Goal: Task Accomplishment & Management: Manage account settings

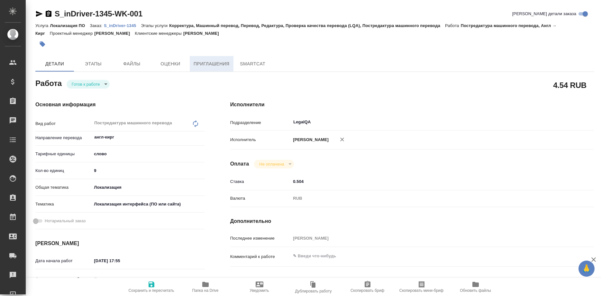
type textarea "x"
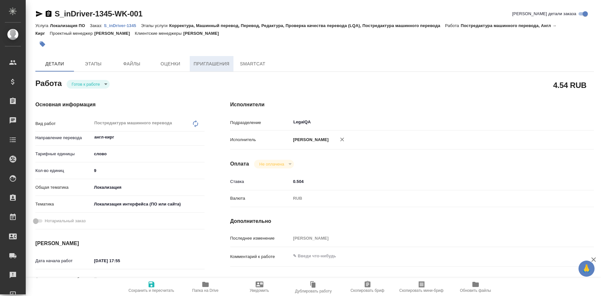
type textarea "x"
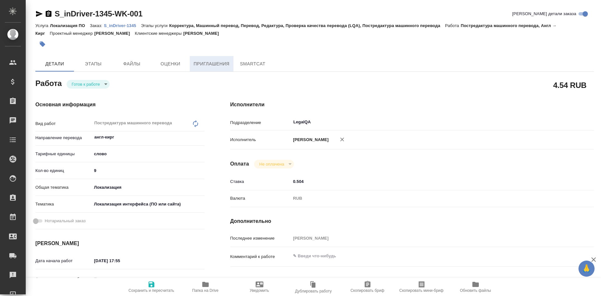
type textarea "x"
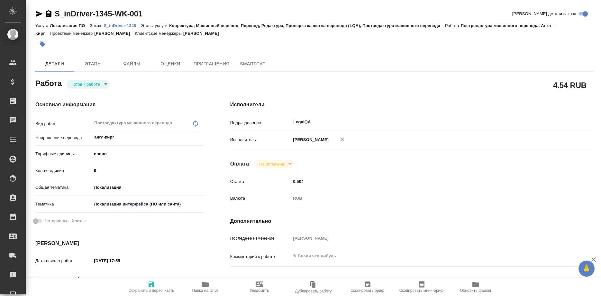
type textarea "x"
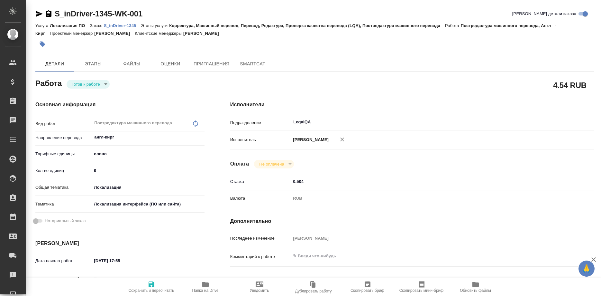
type textarea "x"
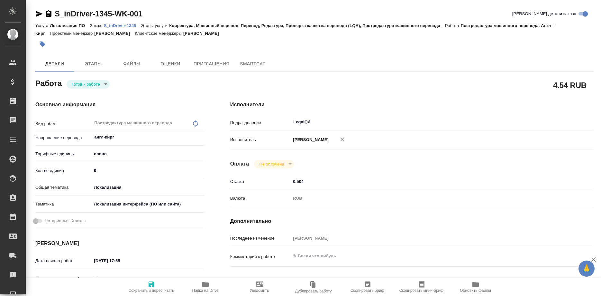
type textarea "x"
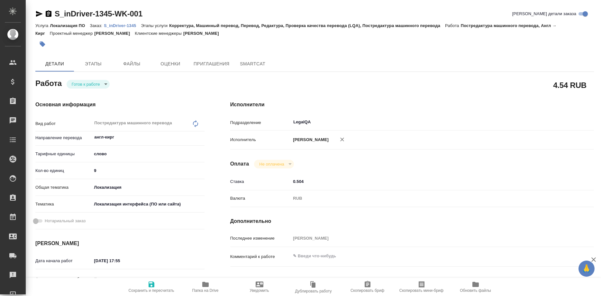
click at [123, 25] on p "S_inDriver-1345" at bounding box center [122, 25] width 37 height 5
type textarea "x"
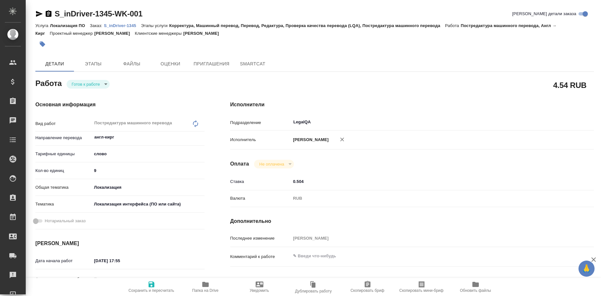
type textarea "x"
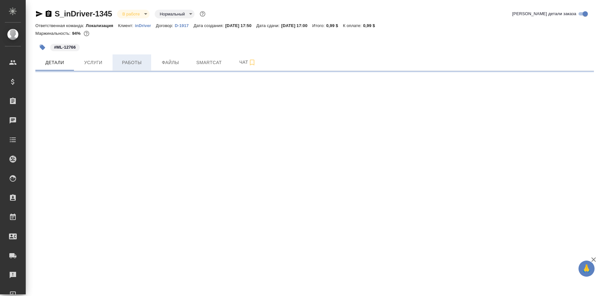
select select "RU"
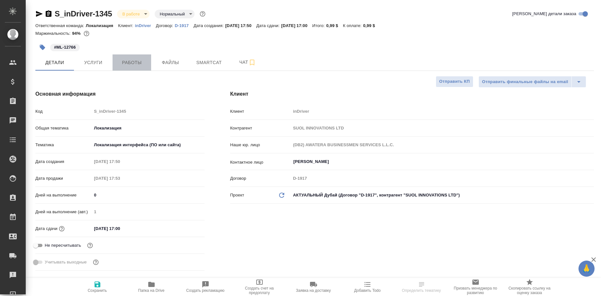
click at [131, 60] on span "Работы" at bounding box center [131, 63] width 31 height 8
type textarea "x"
type input "[PERSON_NAME]"
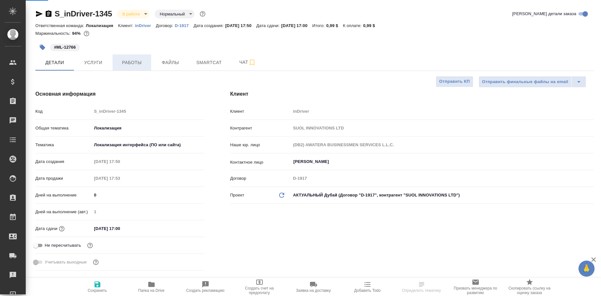
type input "Сеитов Павел"
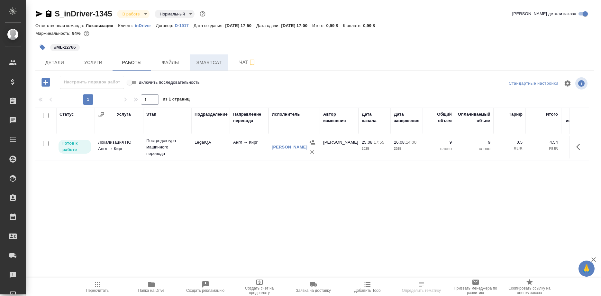
click at [211, 66] on span "Smartcat" at bounding box center [209, 63] width 31 height 8
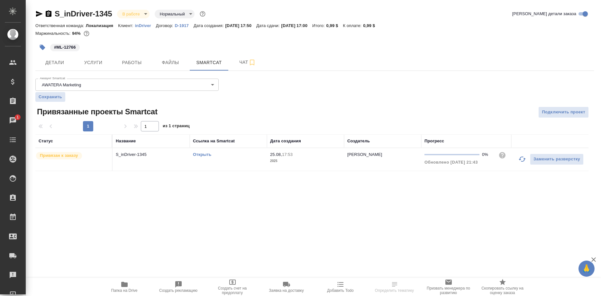
click at [203, 155] on link "Открыть" at bounding box center [202, 154] width 18 height 5
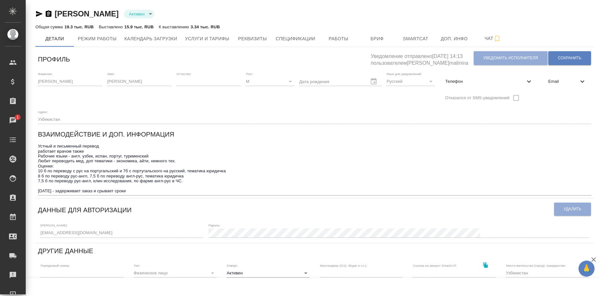
click at [499, 144] on textarea "Устный и письменный перевод работает врачом также Рабочие языки - англ, узбек, …" at bounding box center [315, 169] width 554 height 50
click at [211, 36] on span "Услуги и тарифы" at bounding box center [207, 39] width 44 height 8
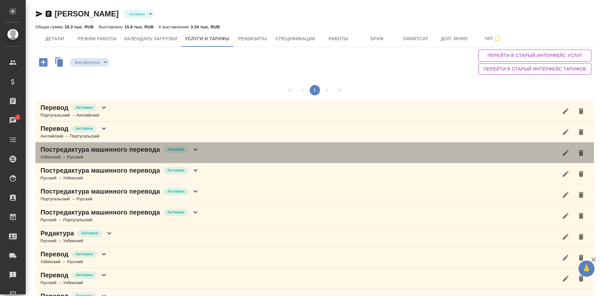
click at [141, 153] on p "Постредактура машинного перевода" at bounding box center [101, 149] width 120 height 9
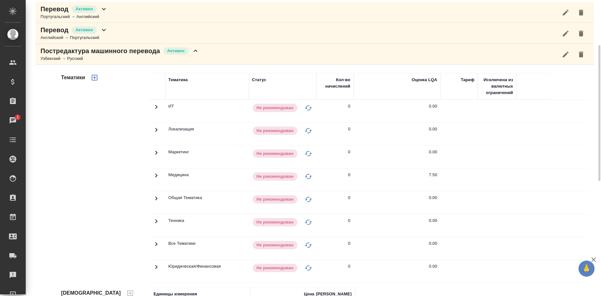
scroll to position [230, 0]
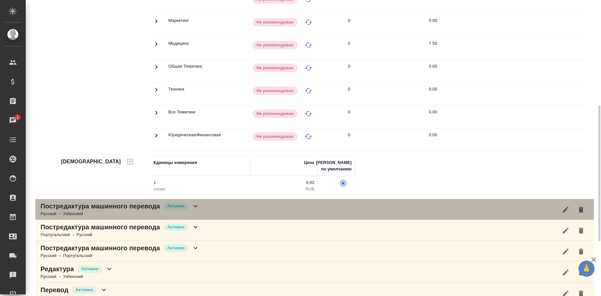
click at [123, 211] on div "Русский → Узбекский" at bounding box center [120, 213] width 159 height 6
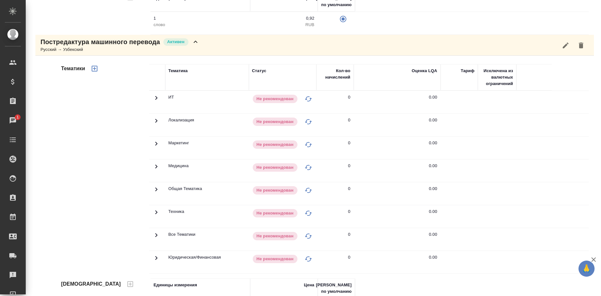
scroll to position [525, 0]
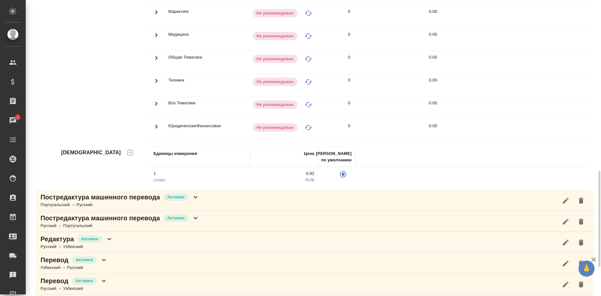
click at [483, 81] on td at bounding box center [497, 85] width 39 height 23
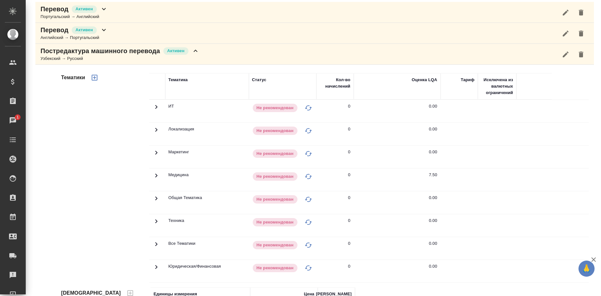
scroll to position [0, 0]
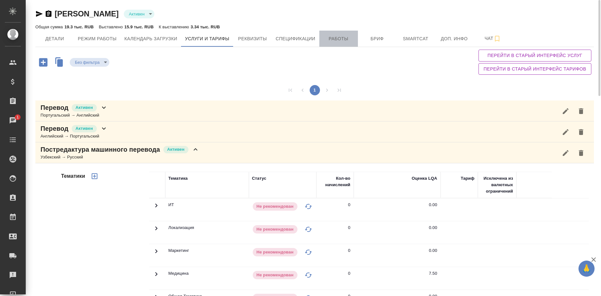
click at [335, 39] on span "Работы" at bounding box center [338, 39] width 31 height 8
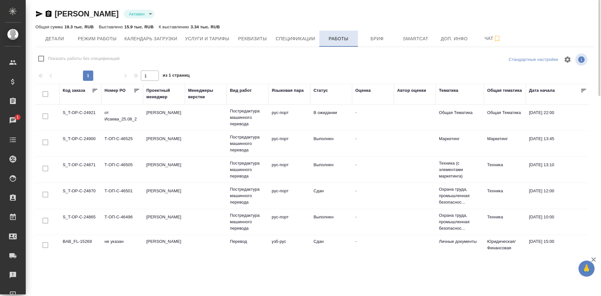
checkbox input "false"
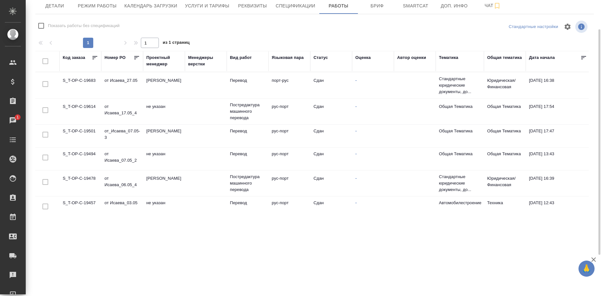
scroll to position [388, 0]
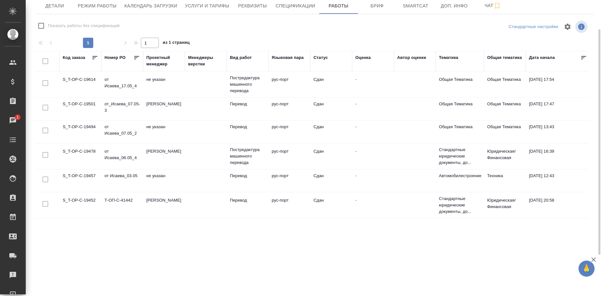
click at [498, 246] on div "Ибрагимов Алишер Активен active Общая сумма 19.3 тыс. RUB Выставлено 15.9 тыс. …" at bounding box center [314, 127] width 576 height 255
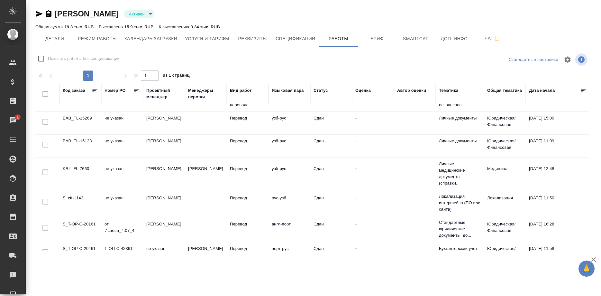
scroll to position [131, 0]
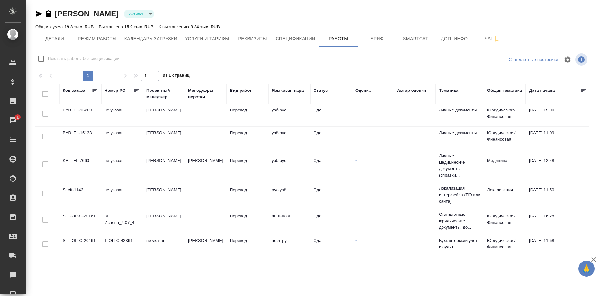
click at [78, 189] on td "S_cft-1143" at bounding box center [81, 194] width 42 height 23
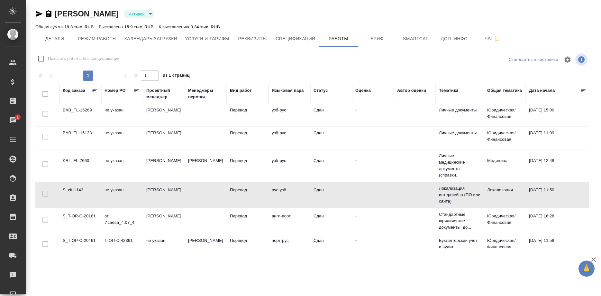
click at [78, 189] on td "S_cft-1143" at bounding box center [81, 194] width 42 height 23
click at [511, 23] on div "Общая сумма 19.3 тыс. RUB Выставлено 15.9 тыс. RUB К выставлению 3.34 тыс. RUB" at bounding box center [314, 27] width 559 height 8
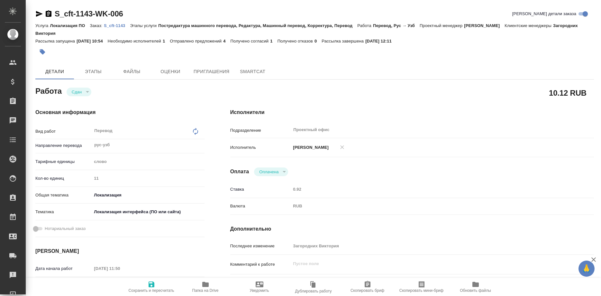
type textarea "x"
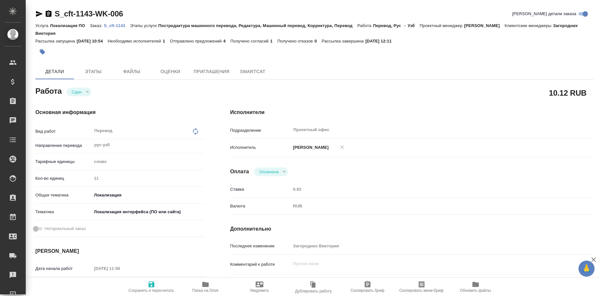
type textarea "x"
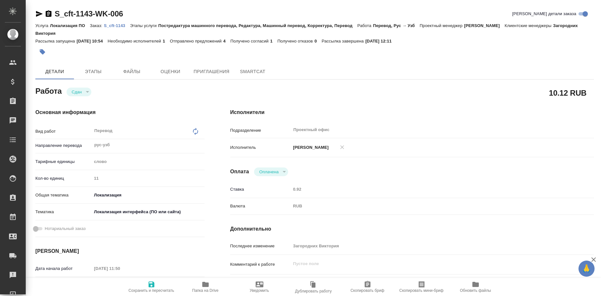
type textarea "x"
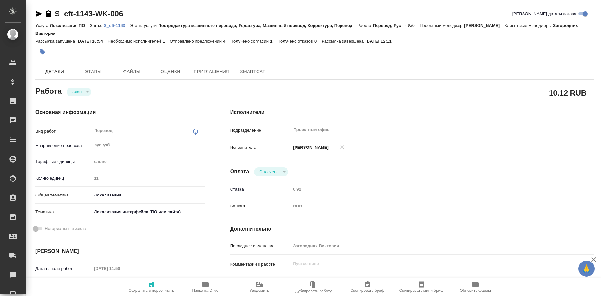
type textarea "x"
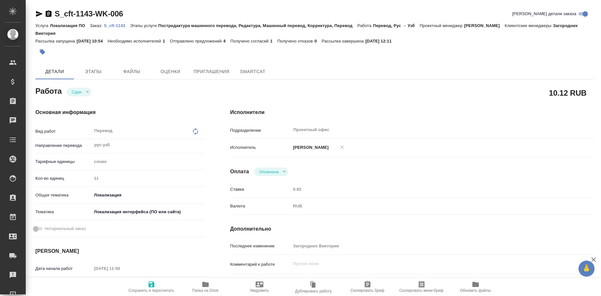
type textarea "x"
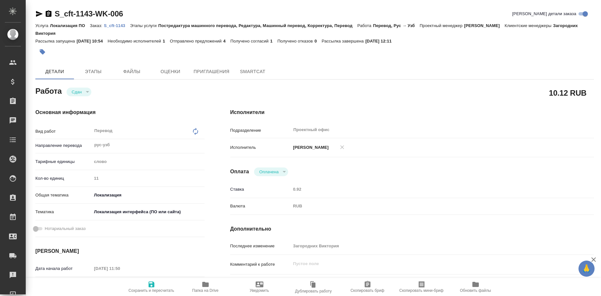
type textarea "x"
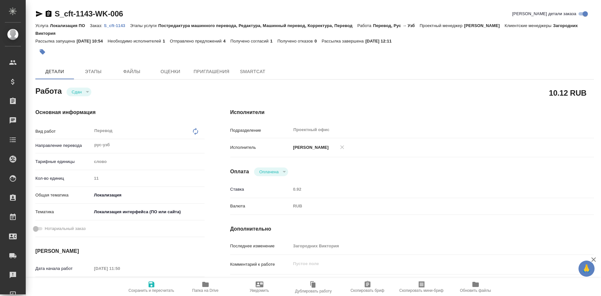
type textarea "x"
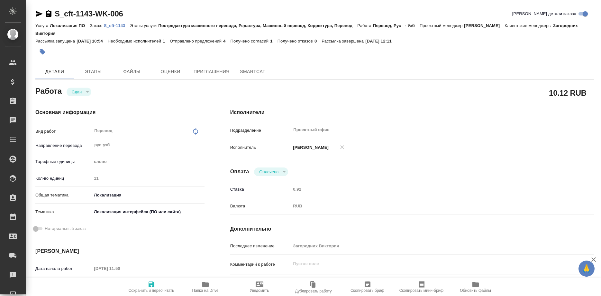
click at [521, 141] on div "[PERSON_NAME]" at bounding box center [427, 148] width 273 height 14
click at [109, 23] on link "S_cft-1143" at bounding box center [117, 25] width 26 height 5
click at [116, 24] on p "S_cft-1143" at bounding box center [117, 25] width 26 height 5
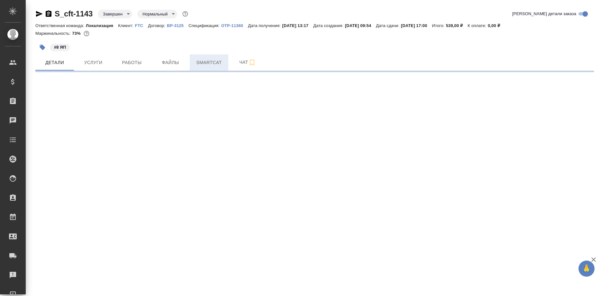
click at [210, 64] on span "Smartcat" at bounding box center [209, 63] width 31 height 8
select select "RU"
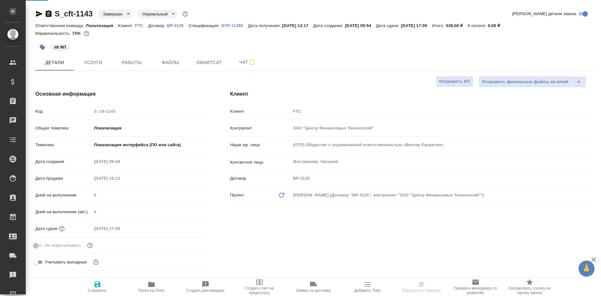
type textarea "x"
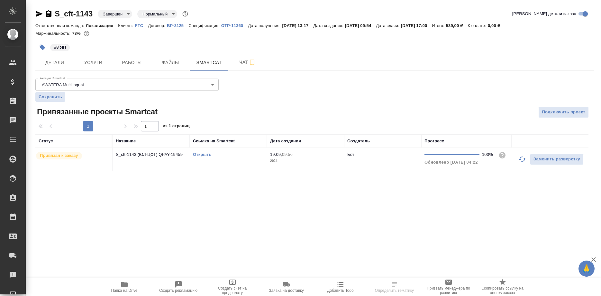
click at [202, 155] on link "Открыть" at bounding box center [202, 154] width 18 height 5
click at [137, 64] on span "Работы" at bounding box center [131, 63] width 31 height 8
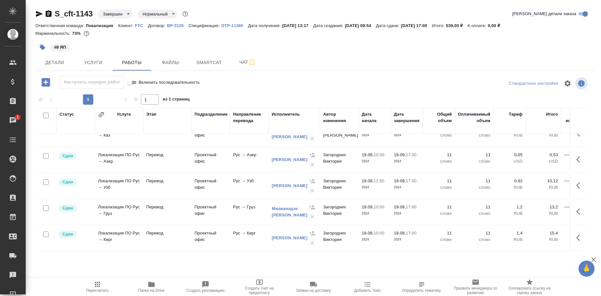
scroll to position [90, 0]
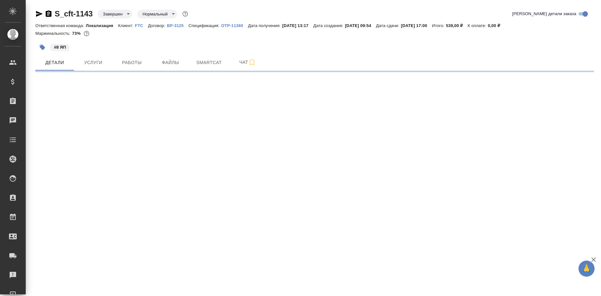
select select "RU"
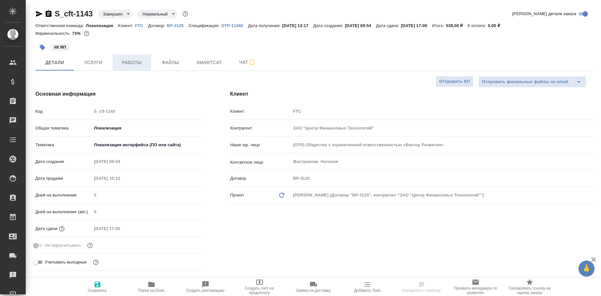
type textarea "x"
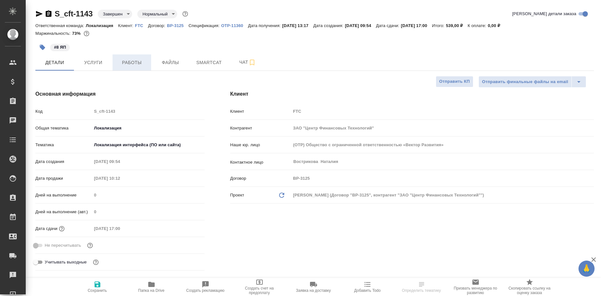
type textarea "x"
click at [130, 67] on button "Работы" at bounding box center [132, 62] width 39 height 16
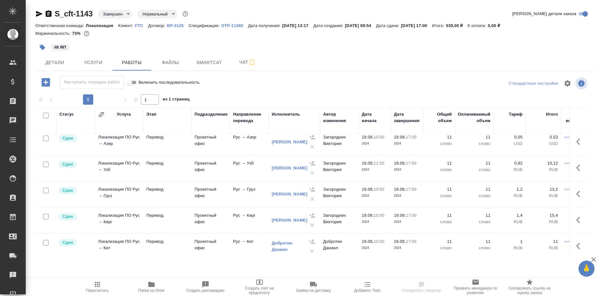
scroll to position [90, 0]
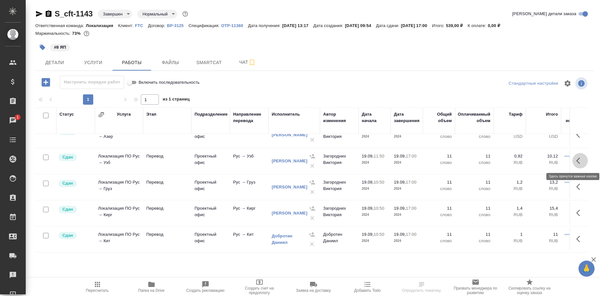
click at [575, 160] on button "button" at bounding box center [580, 160] width 15 height 15
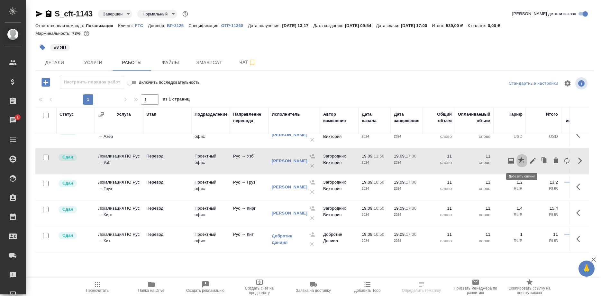
click at [518, 162] on button "button" at bounding box center [522, 160] width 11 height 15
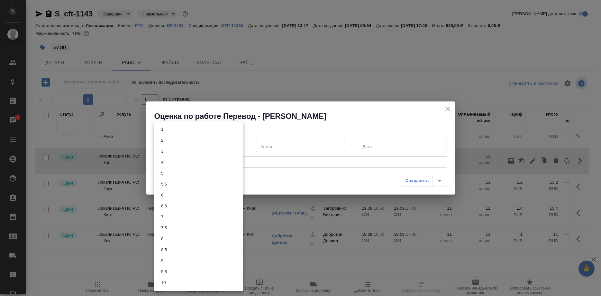
click at [225, 145] on body "🙏 .cls-1 fill:#fff; AWATERA Shirina Sabina Клиенты Спецификации Заказы 1 Чаты T…" at bounding box center [300, 148] width 601 height 296
click at [158, 239] on li "8" at bounding box center [198, 238] width 89 height 11
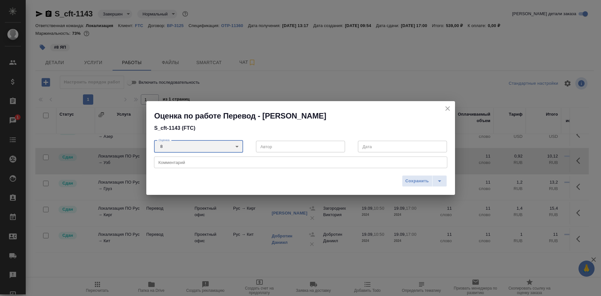
type input "8"
click at [406, 182] on span "Сохранить" at bounding box center [417, 180] width 23 height 7
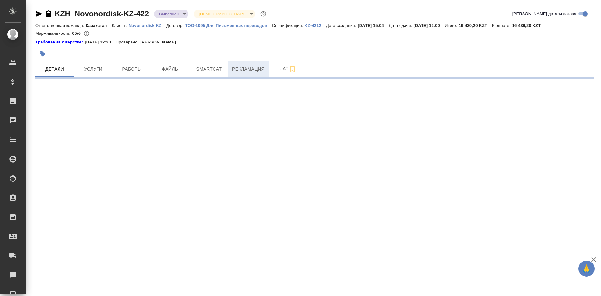
select select "RU"
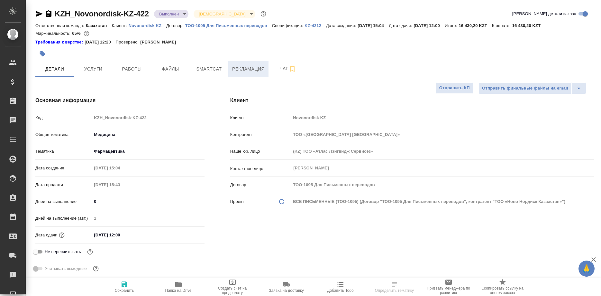
type textarea "x"
click at [249, 69] on span "Рекламация" at bounding box center [248, 69] width 33 height 8
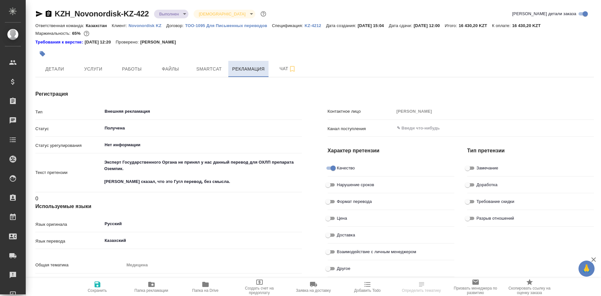
type textarea "x"
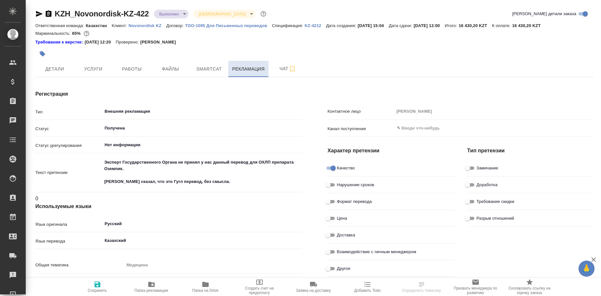
type textarea "x"
click at [197, 72] on span "Smartcat" at bounding box center [209, 69] width 31 height 8
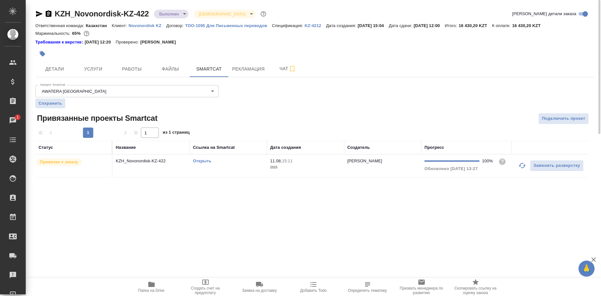
click at [205, 159] on link "Открыть" at bounding box center [202, 160] width 18 height 5
click at [151, 285] on icon "button" at bounding box center [151, 284] width 6 height 5
